Goal: Task Accomplishment & Management: Use online tool/utility

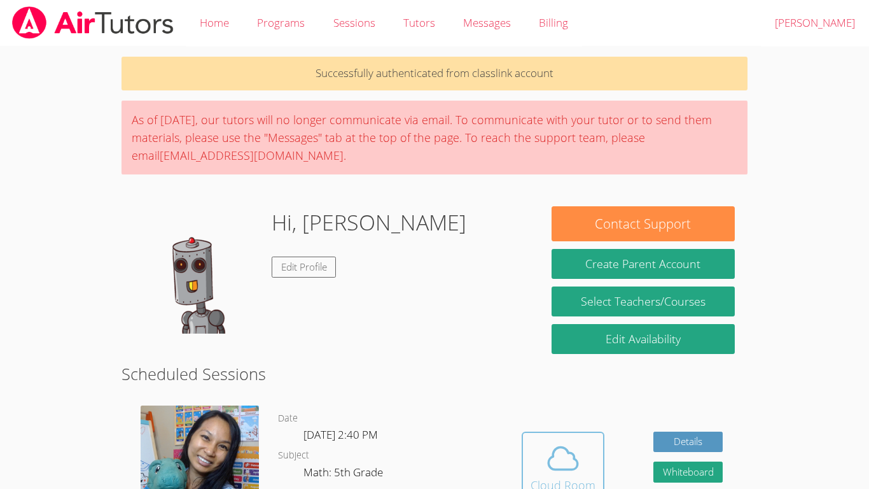
click at [600, 486] on button "Cloud Room" at bounding box center [563, 466] width 83 height 71
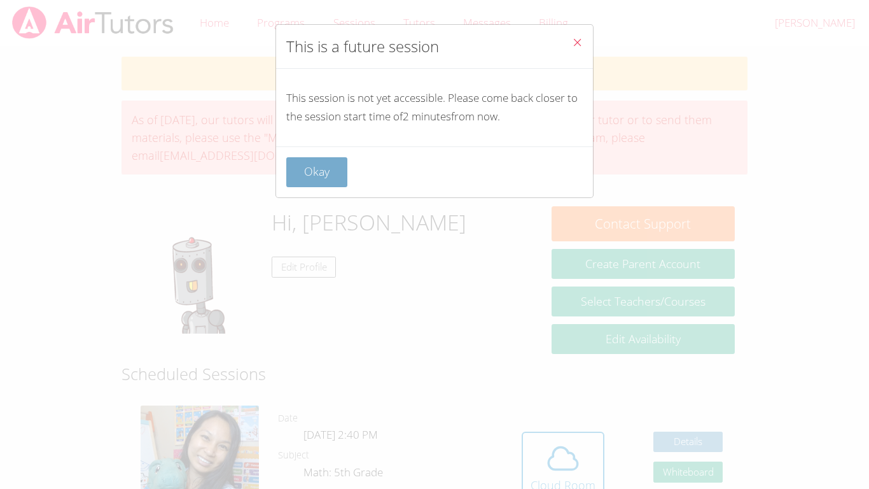
click at [328, 176] on button "Okay" at bounding box center [316, 172] width 61 height 30
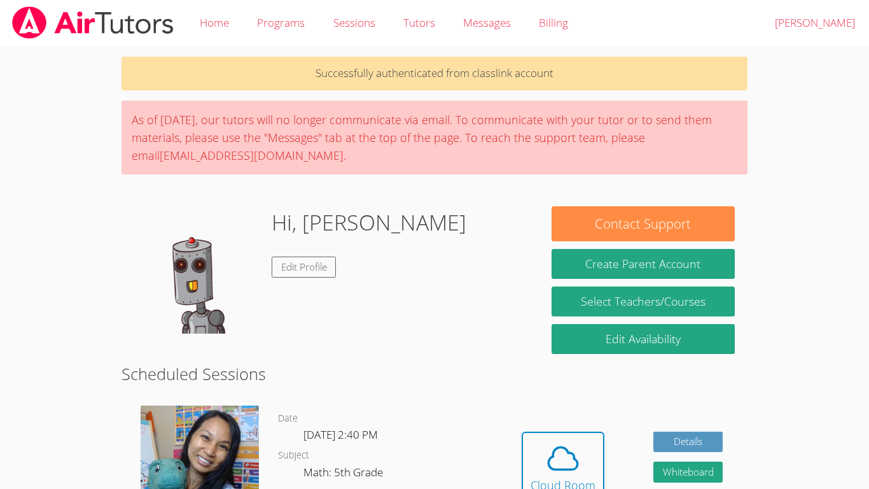
scroll to position [14, 0]
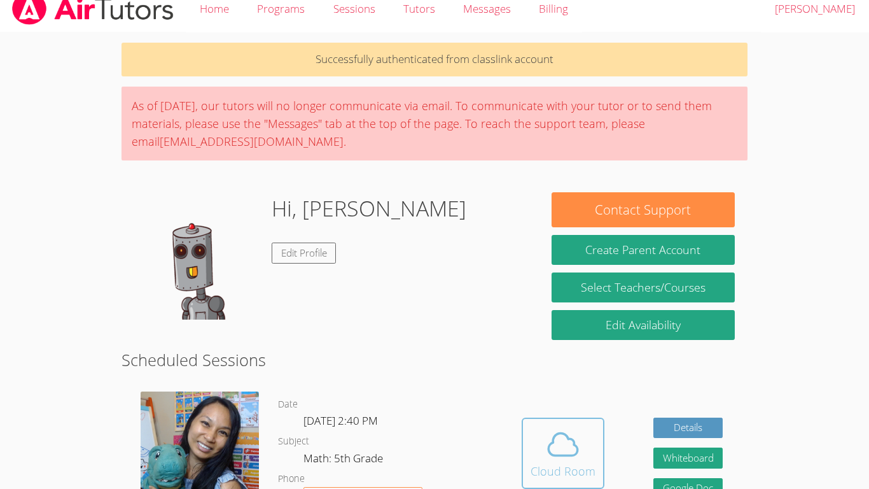
click at [575, 449] on icon at bounding box center [563, 444] width 36 height 36
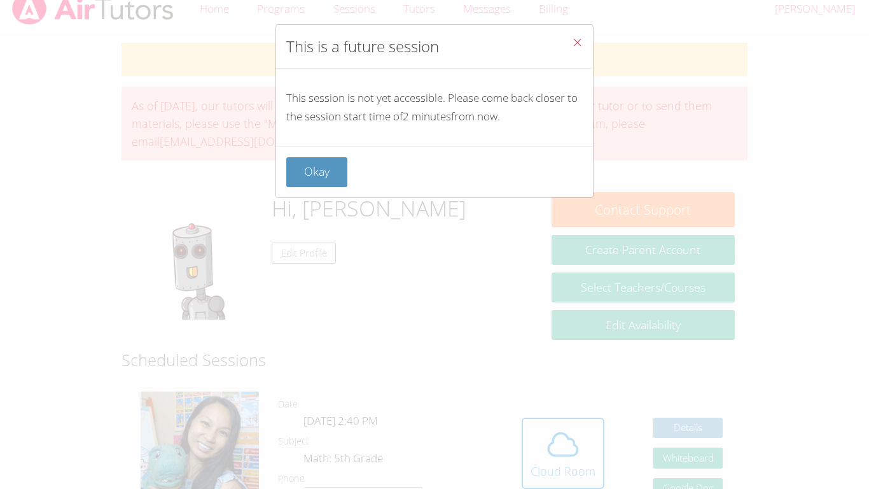
click at [573, 451] on div "This is a future session This session is not yet accessible. Please come back c…" at bounding box center [434, 244] width 869 height 489
click at [327, 169] on button "Okay" at bounding box center [316, 172] width 61 height 30
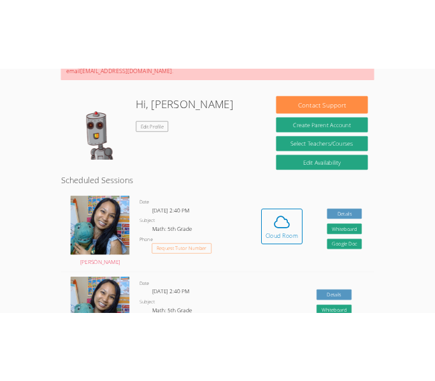
scroll to position [165, 0]
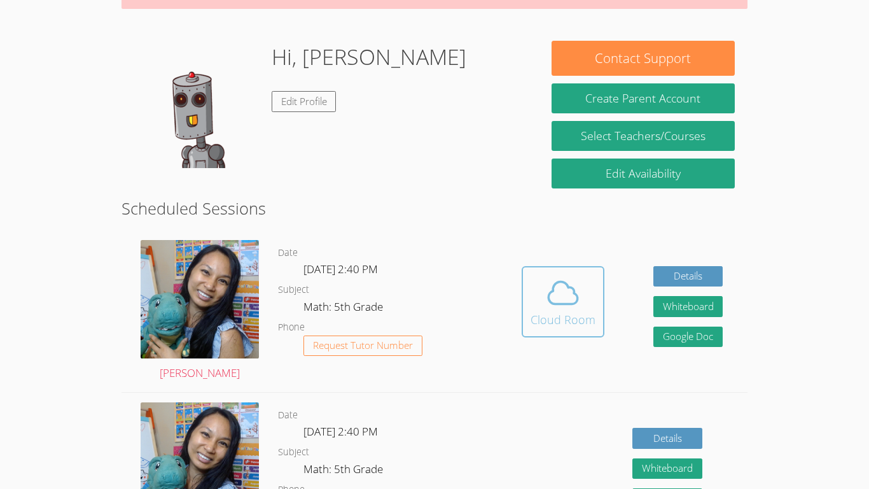
click at [573, 307] on icon at bounding box center [563, 293] width 36 height 36
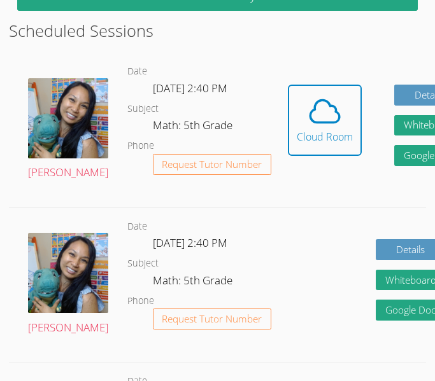
scroll to position [486, 0]
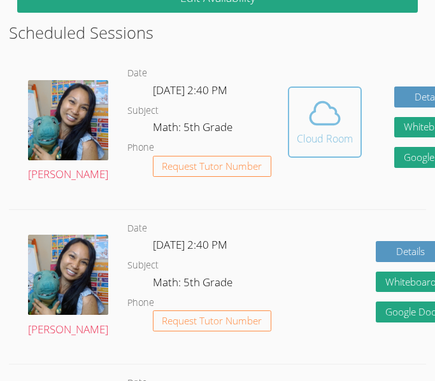
click at [288, 101] on button "Cloud Room" at bounding box center [325, 122] width 74 height 71
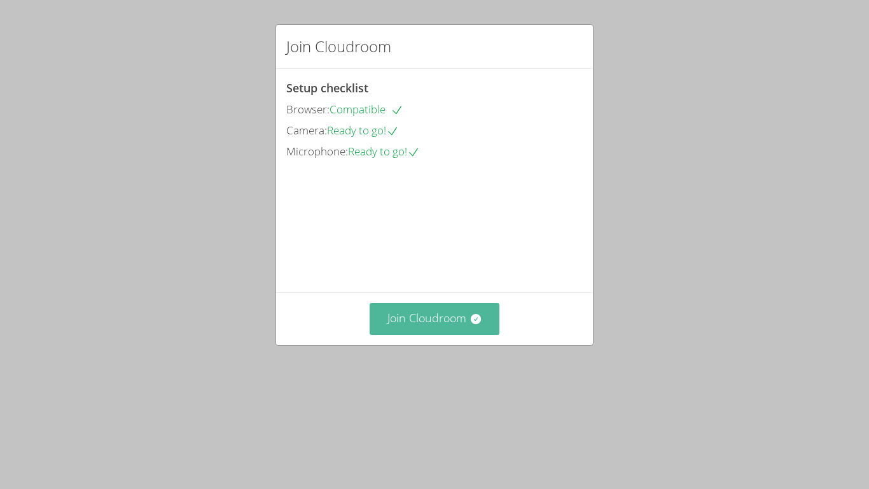
click at [466, 334] on button "Join Cloudroom" at bounding box center [435, 318] width 130 height 31
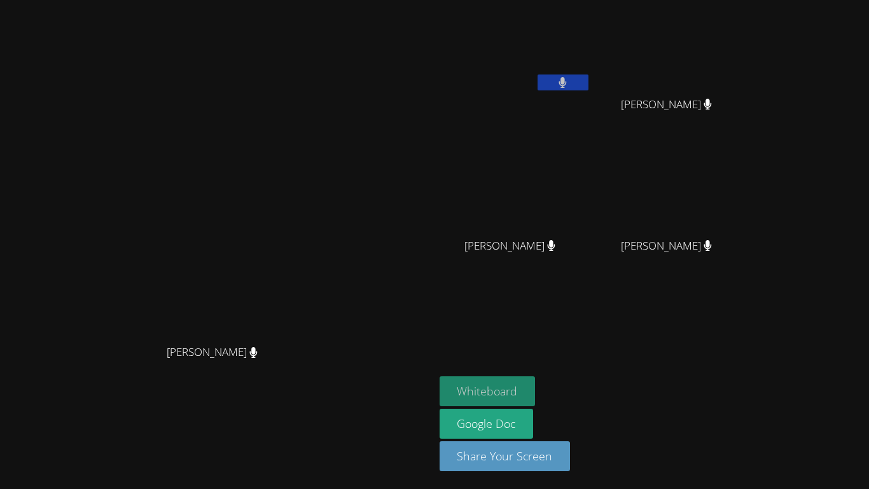
click at [536, 379] on button "Whiteboard" at bounding box center [488, 391] width 96 height 30
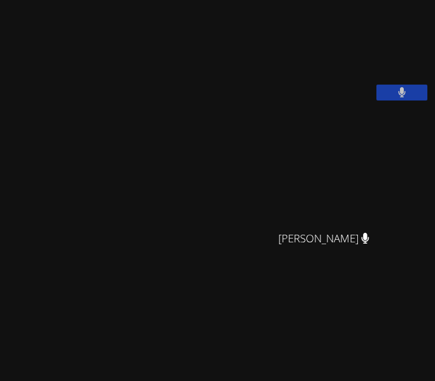
drag, startPoint x: 1, startPoint y: 110, endPoint x: -141, endPoint y: 141, distance: 145.3
click at [0, 141] on html "[PERSON_NAME] [PERSON_NAME] [PERSON_NAME] [PERSON_NAME] [PERSON_NAME] [PERSON_N…" at bounding box center [217, 190] width 435 height 381
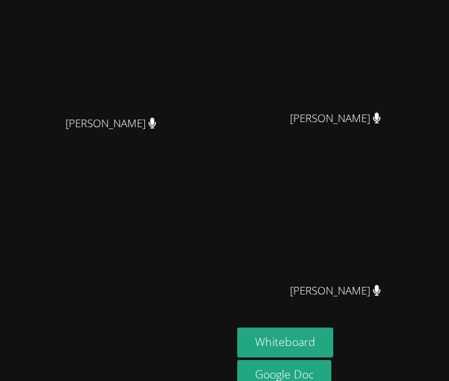
scroll to position [293, 0]
